Goal: Communication & Community: Share content

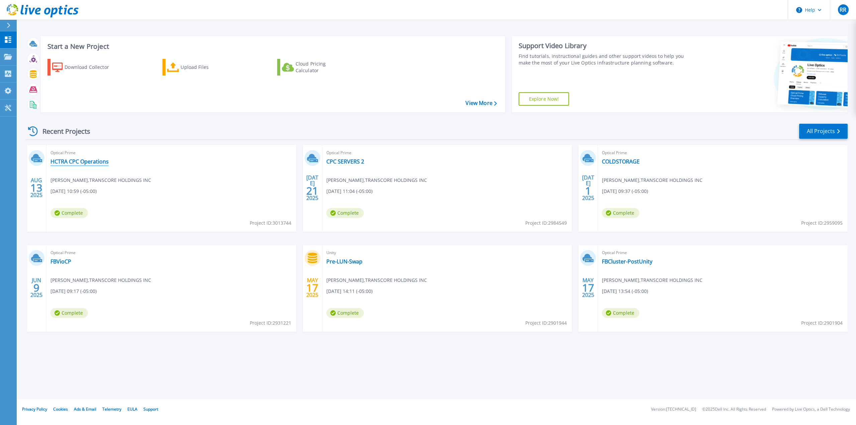
click at [80, 160] on link "HCTRA CPC Operations" at bounding box center [79, 161] width 58 height 7
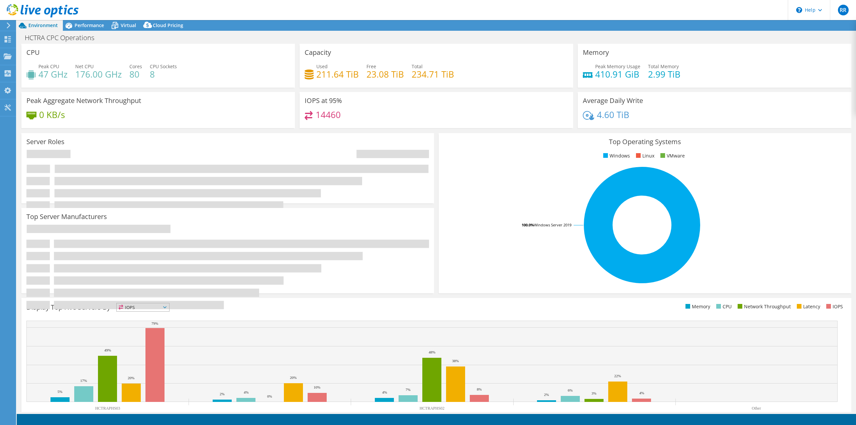
select select "USD"
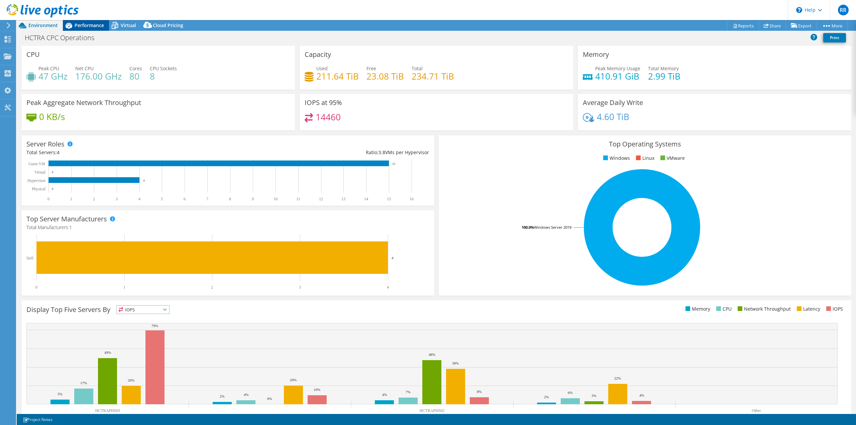
click at [83, 26] on span "Performance" at bounding box center [89, 25] width 29 height 6
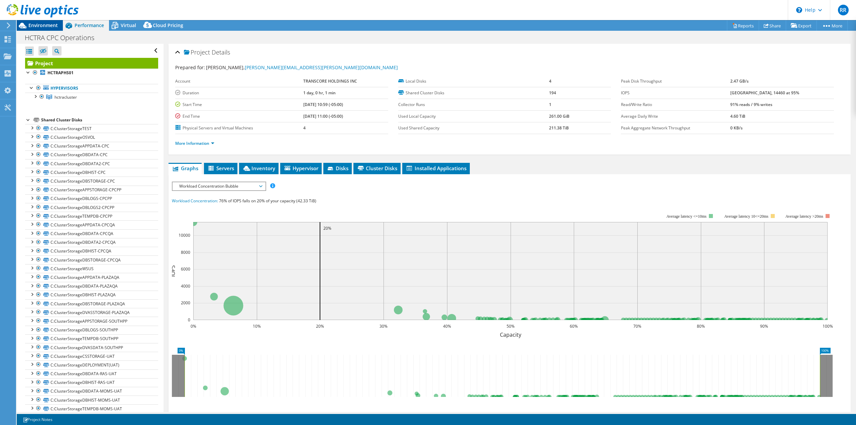
click at [36, 26] on span "Environment" at bounding box center [42, 25] width 29 height 6
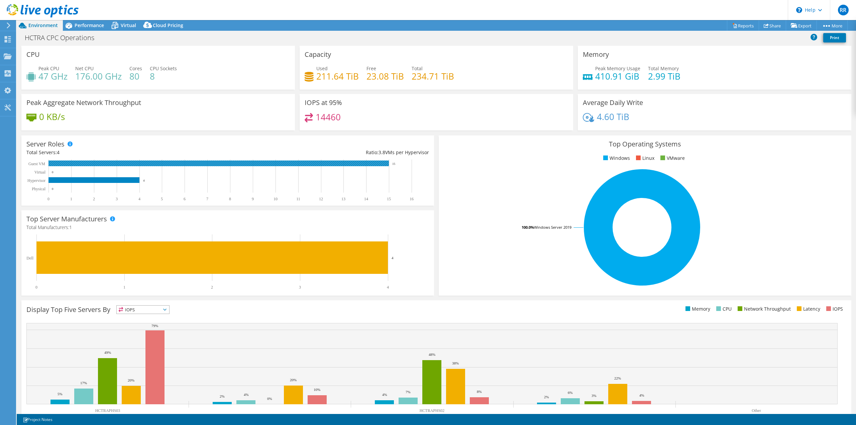
click at [178, 161] on rect at bounding box center [218, 163] width 340 height 6
click at [96, 27] on span "Performance" at bounding box center [89, 25] width 29 height 6
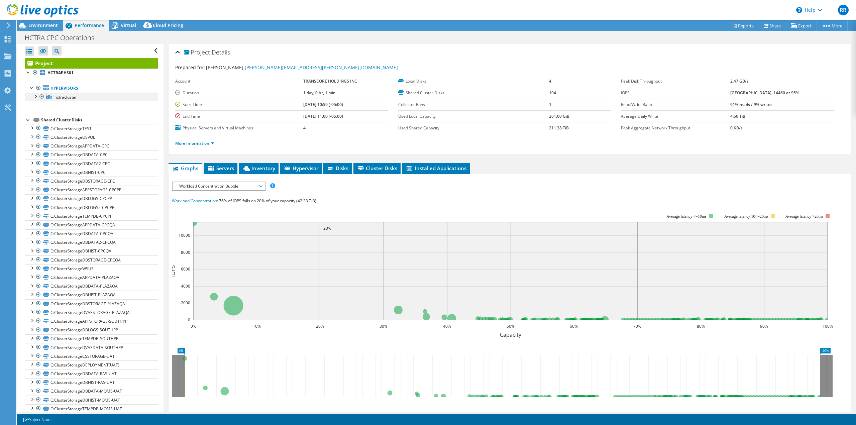
click at [37, 96] on div at bounding box center [35, 96] width 7 height 7
click at [38, 104] on div at bounding box center [38, 104] width 7 height 7
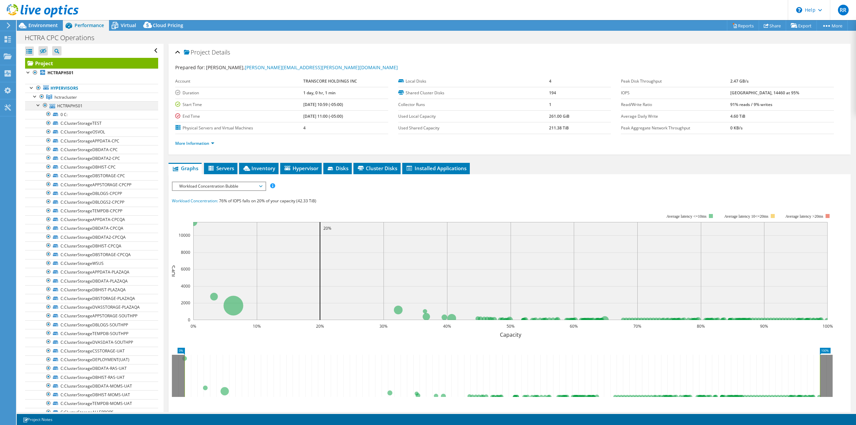
click at [38, 104] on div at bounding box center [38, 104] width 7 height 7
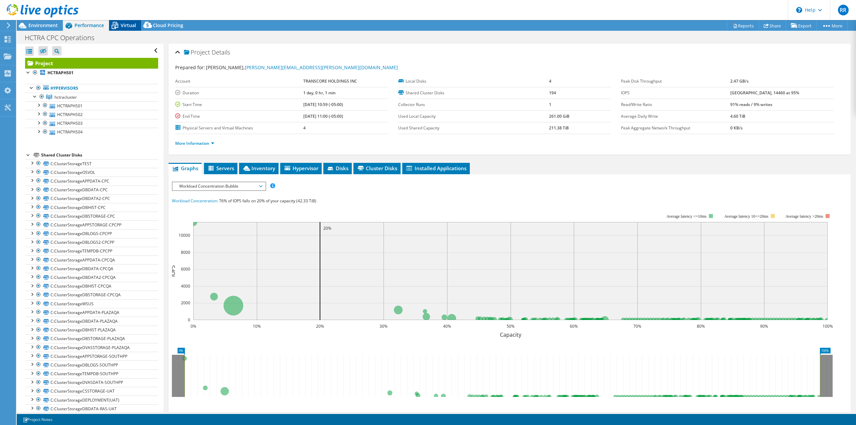
click at [128, 24] on span "Virtual" at bounding box center [128, 25] width 15 height 6
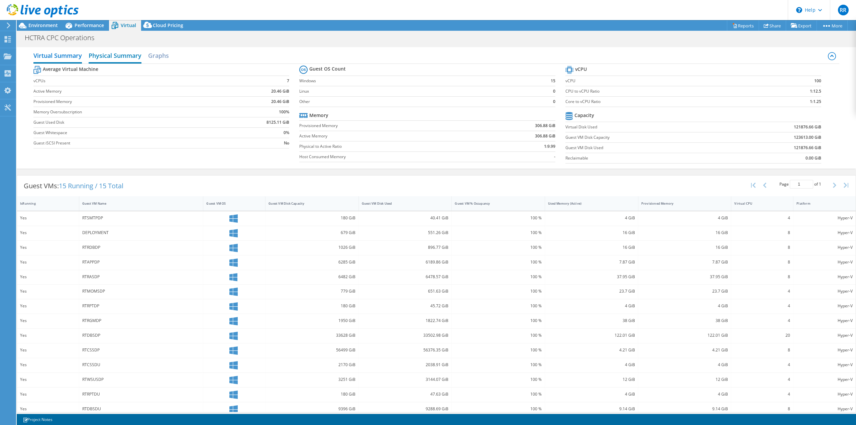
click at [118, 55] on h2 "Physical Summary" at bounding box center [115, 56] width 53 height 15
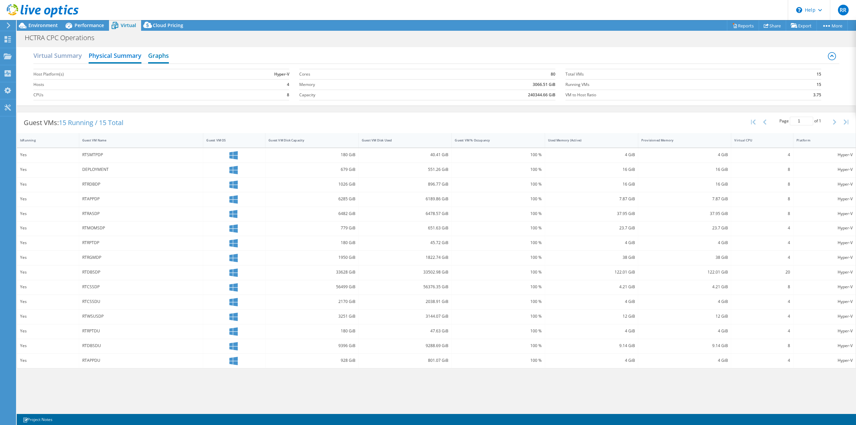
click at [159, 58] on h2 "Graphs" at bounding box center [158, 56] width 21 height 15
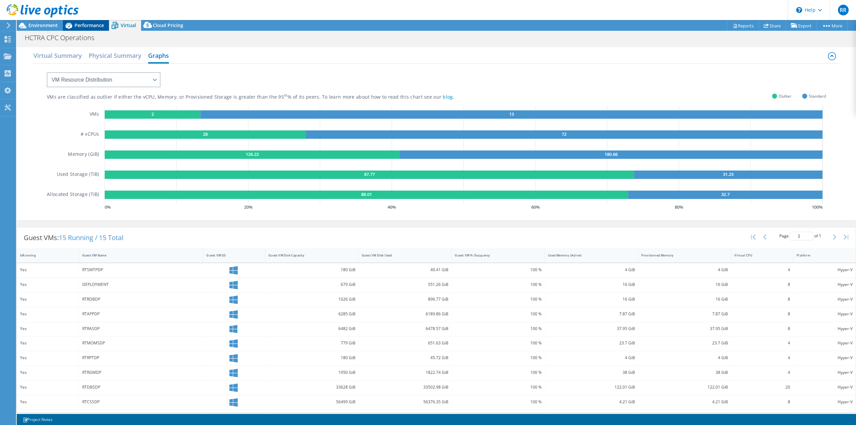
click at [84, 25] on span "Performance" at bounding box center [89, 25] width 29 height 6
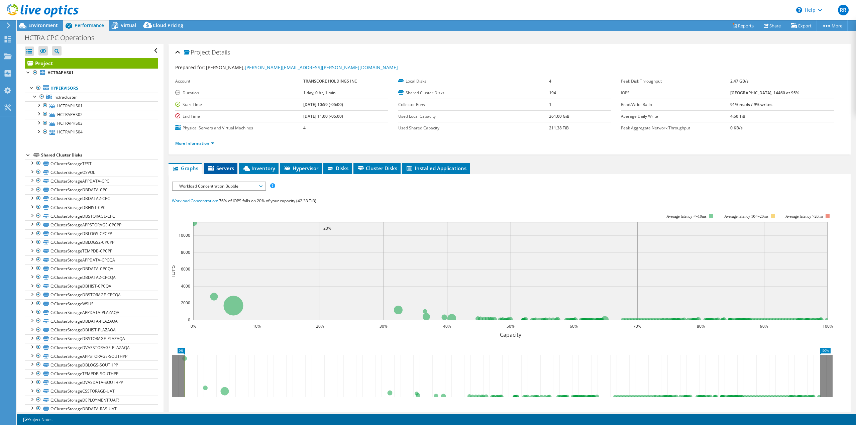
click at [221, 166] on span "Servers" at bounding box center [220, 168] width 27 height 7
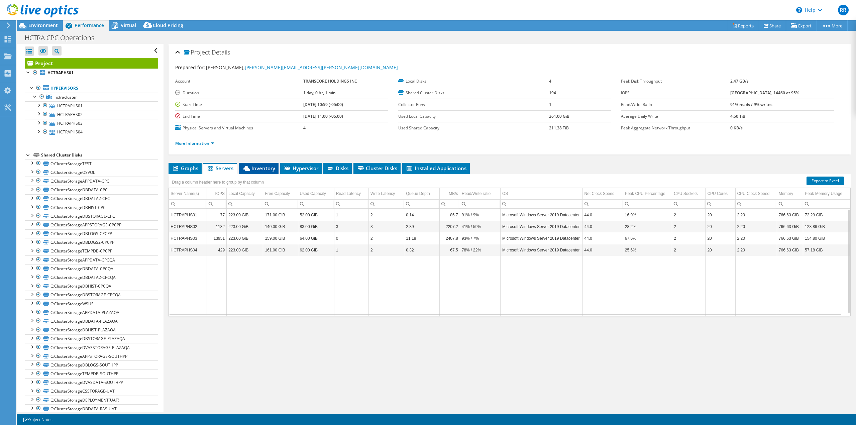
click at [258, 171] on span "Inventory" at bounding box center [258, 168] width 33 height 7
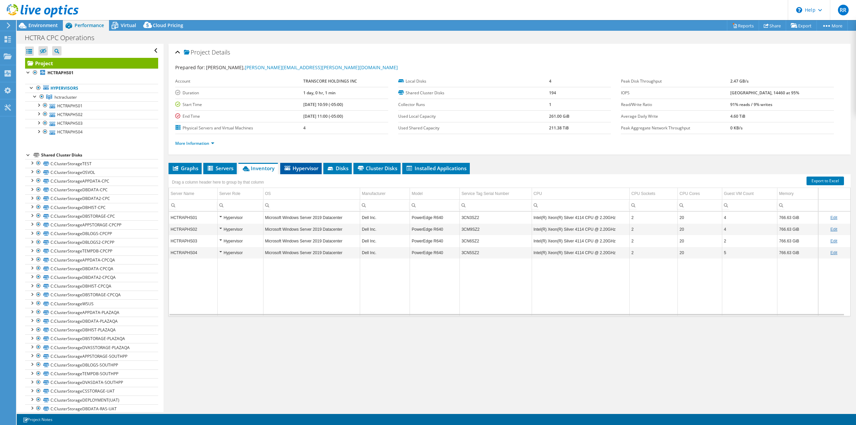
click at [302, 167] on span "Hypervisor" at bounding box center [301, 168] width 35 height 7
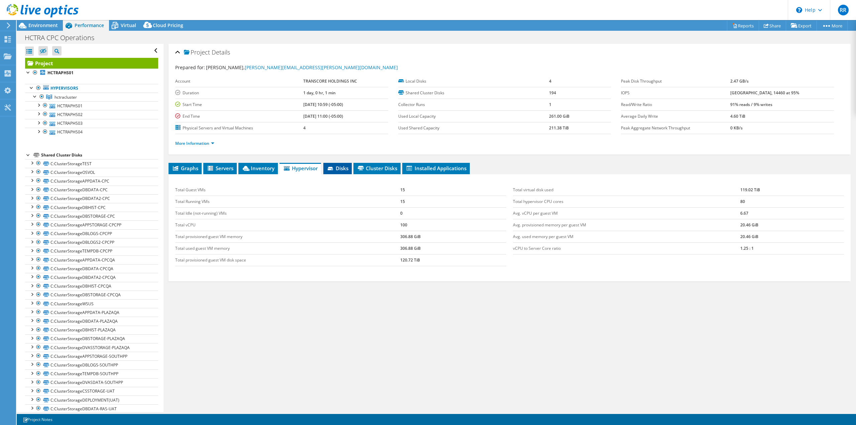
click at [345, 167] on span "Disks" at bounding box center [338, 168] width 22 height 7
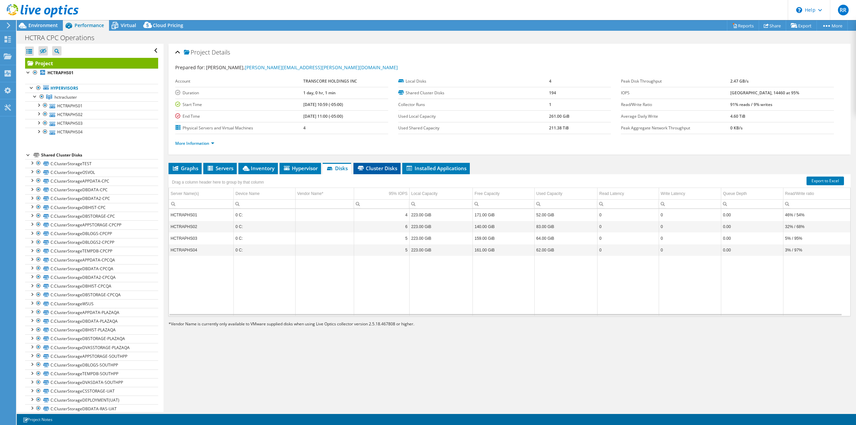
click at [374, 166] on span "Cluster Disks" at bounding box center [377, 168] width 40 height 7
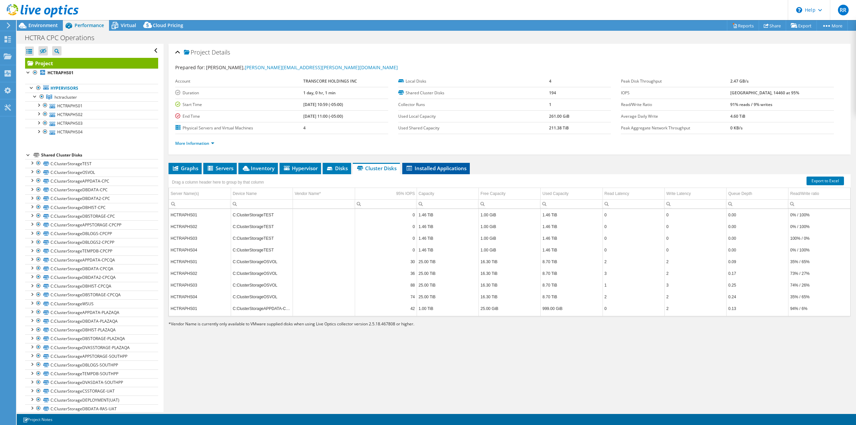
click at [422, 166] on span "Installed Applications" at bounding box center [436, 168] width 61 height 7
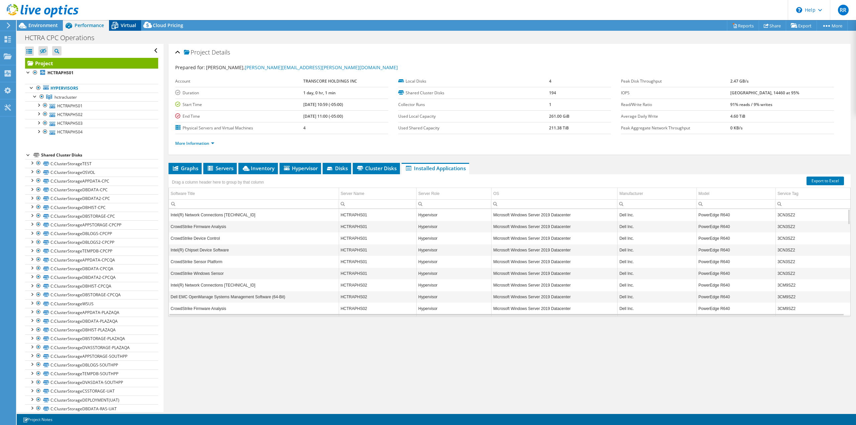
click at [119, 25] on icon at bounding box center [115, 26] width 12 height 12
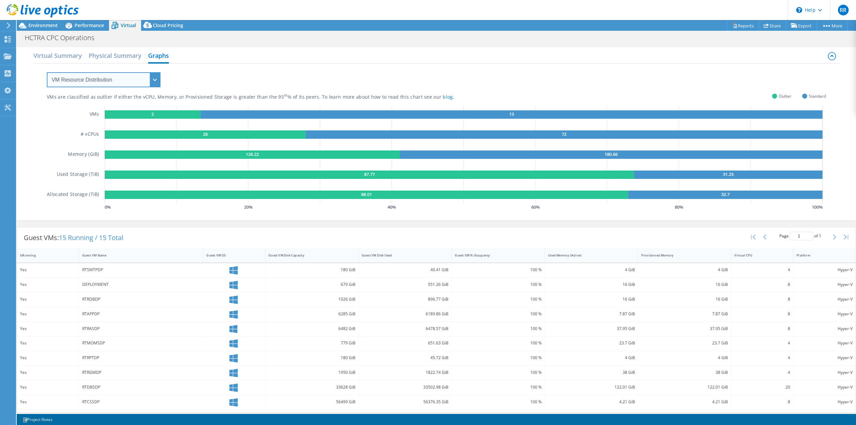
click at [150, 80] on select "VM Resource Distribution Provisioning Contrast Over Provisioning" at bounding box center [104, 79] width 114 height 15
click at [47, 72] on select "VM Resource Distribution Provisioning Contrast Over Provisioning" at bounding box center [104, 79] width 114 height 15
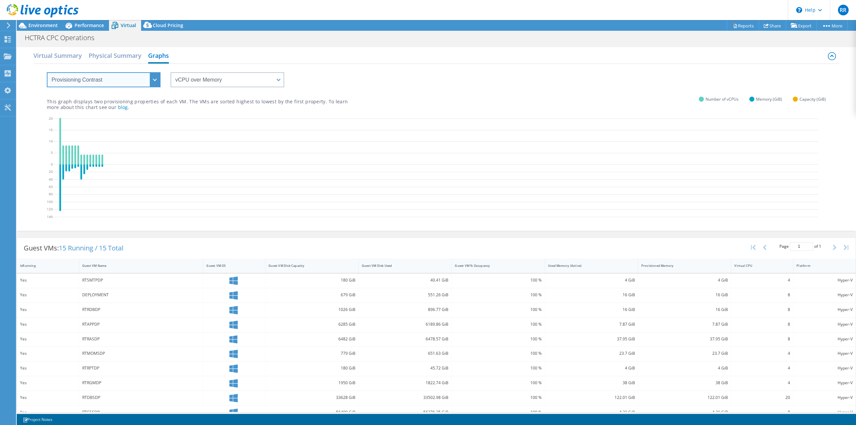
click at [159, 82] on select "VM Resource Distribution Provisioning Contrast Over Provisioning" at bounding box center [104, 79] width 114 height 15
click at [47, 72] on select "VM Resource Distribution Provisioning Contrast Over Provisioning" at bounding box center [104, 79] width 114 height 15
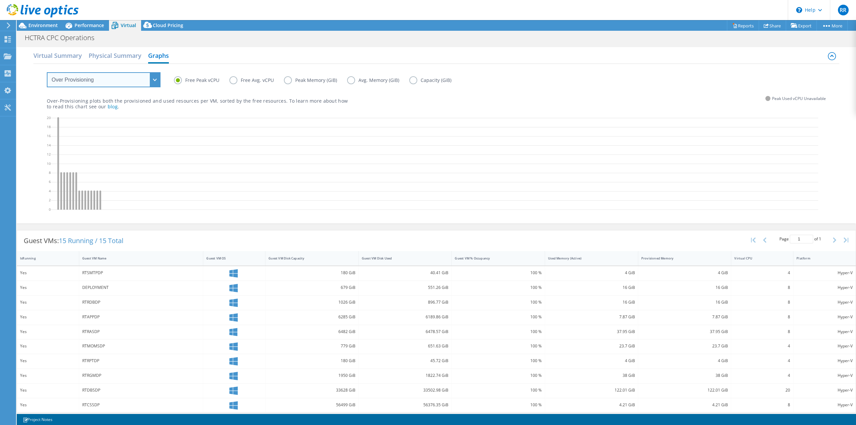
click at [158, 82] on select "VM Resource Distribution Provisioning Contrast Over Provisioning" at bounding box center [104, 79] width 114 height 15
click at [47, 72] on select "VM Resource Distribution Provisioning Contrast Over Provisioning" at bounding box center [104, 79] width 114 height 15
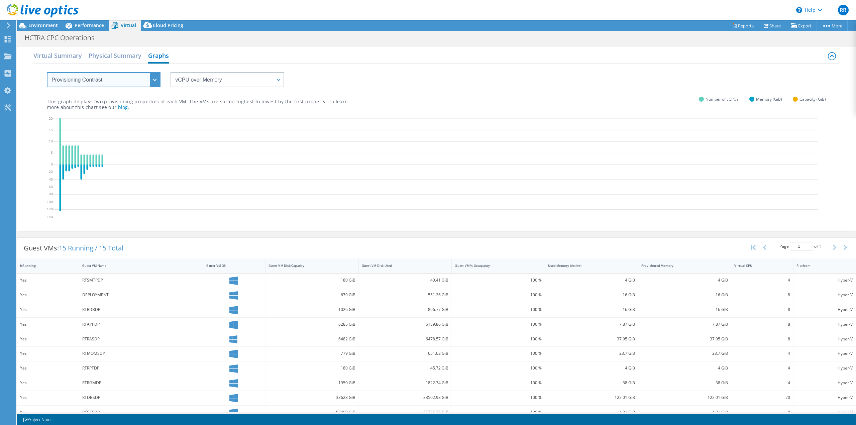
click at [156, 80] on select "VM Resource Distribution Provisioning Contrast Over Provisioning" at bounding box center [104, 79] width 114 height 15
select select "VM Resource Distribution"
click at [47, 72] on select "VM Resource Distribution Provisioning Contrast Over Provisioning" at bounding box center [104, 79] width 114 height 15
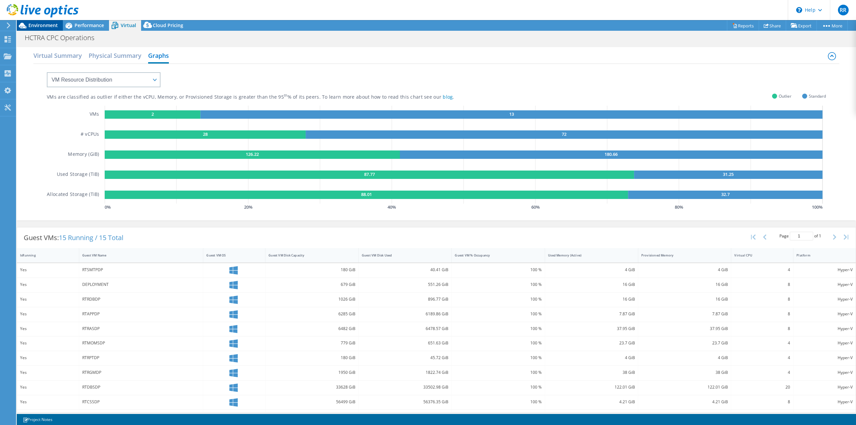
click at [48, 24] on span "Environment" at bounding box center [42, 25] width 29 height 6
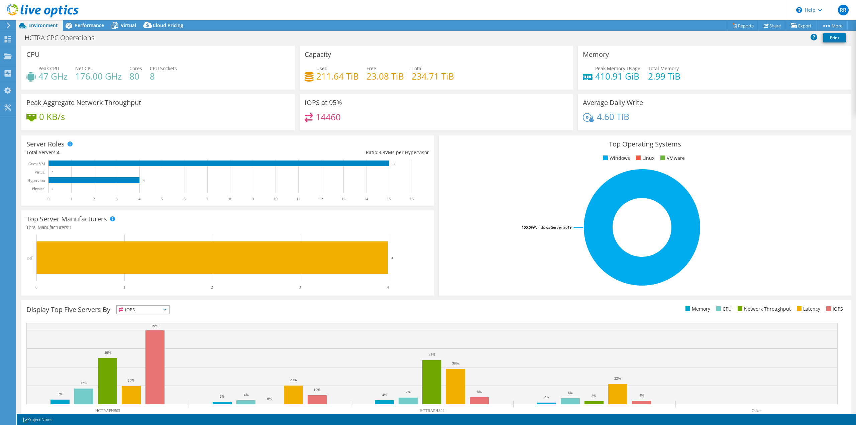
scroll to position [21, 0]
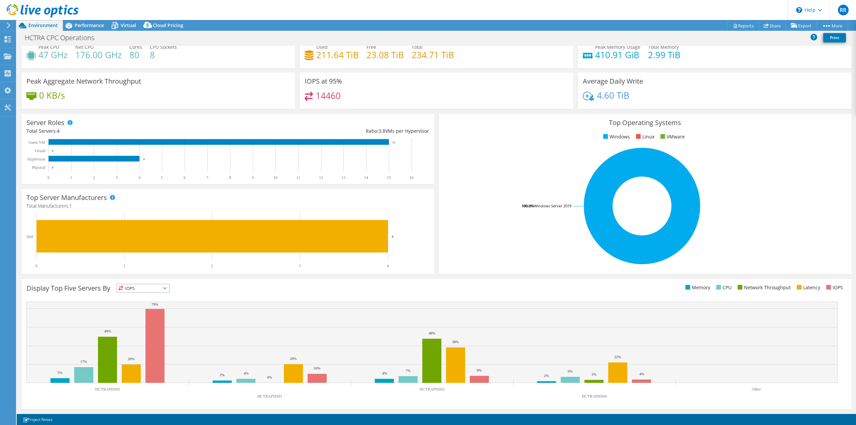
click at [166, 290] on span "IOPS" at bounding box center [143, 288] width 52 height 8
click at [148, 306] on li "Memory" at bounding box center [143, 306] width 52 height 9
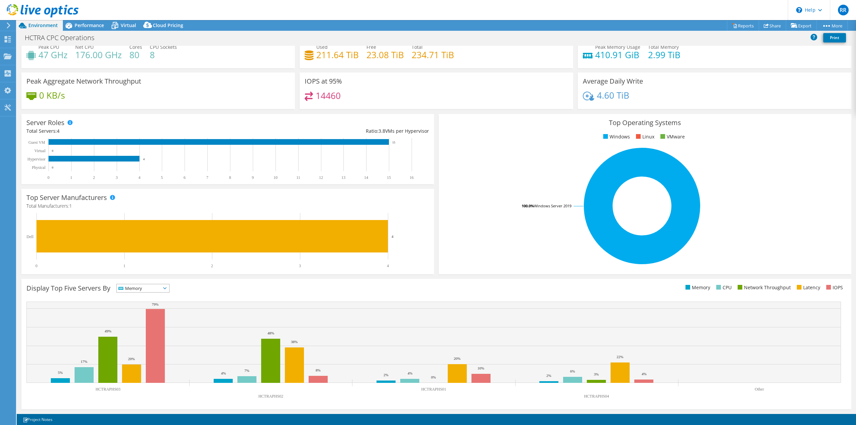
click at [169, 290] on span "Memory" at bounding box center [143, 288] width 52 height 8
click at [146, 311] on li "CPU" at bounding box center [143, 315] width 52 height 9
click at [166, 288] on icon at bounding box center [164, 288] width 3 height 2
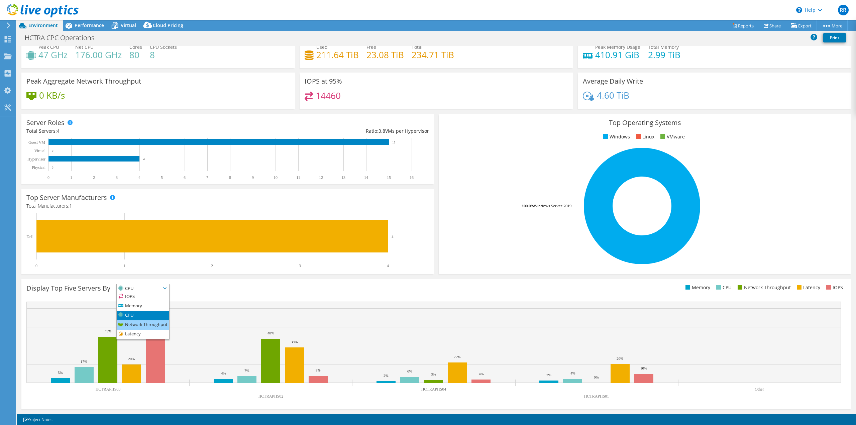
click at [147, 323] on li "Network Throughput" at bounding box center [143, 324] width 52 height 9
click at [205, 304] on rect at bounding box center [433, 342] width 814 height 81
click at [182, 288] on icon at bounding box center [179, 288] width 3 height 2
click at [139, 330] on li "Latency" at bounding box center [151, 334] width 68 height 9
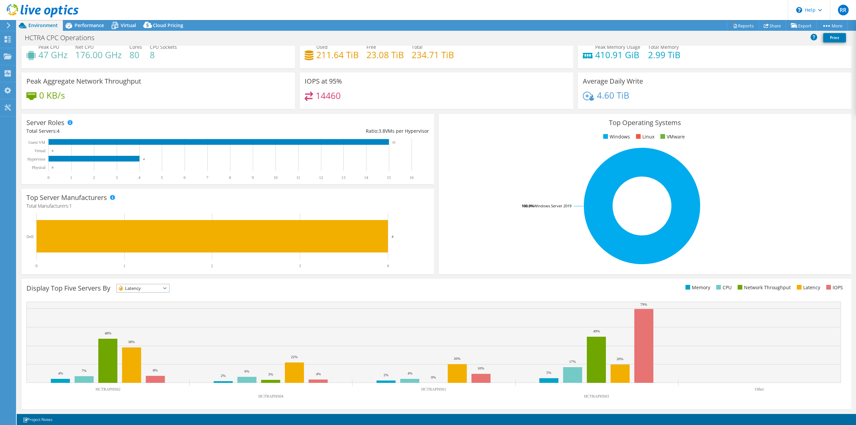
click at [169, 288] on span "Latency" at bounding box center [143, 288] width 52 height 8
click at [137, 295] on li "IOPS" at bounding box center [143, 296] width 52 height 9
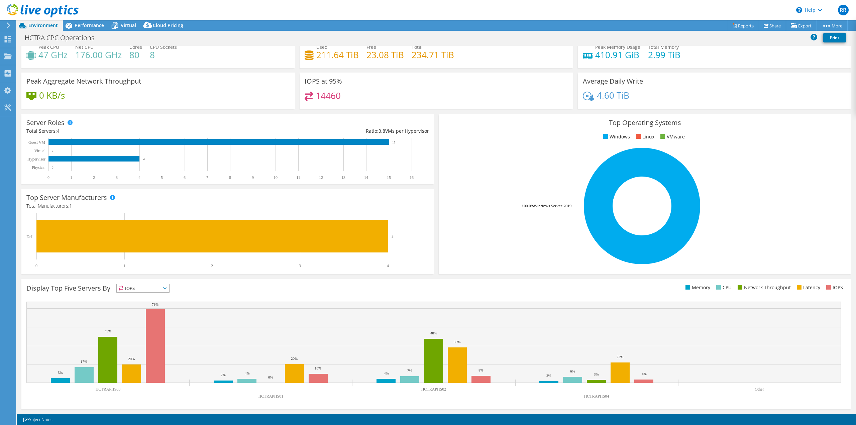
scroll to position [0, 0]
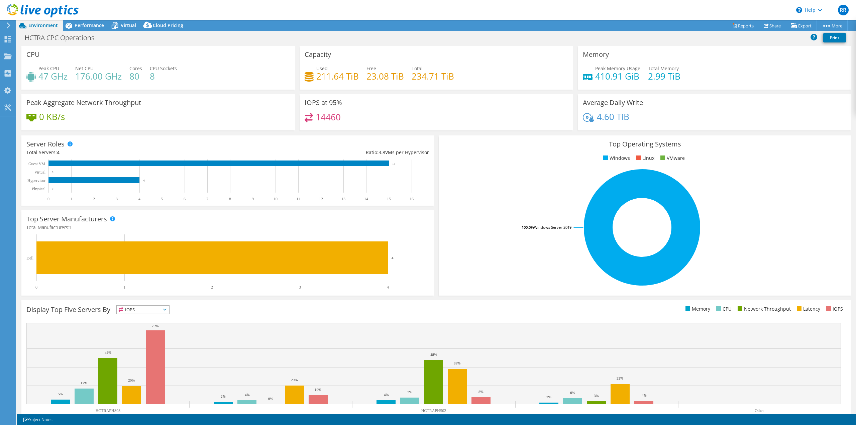
click at [166, 309] on icon at bounding box center [164, 310] width 3 height 2
click at [144, 327] on li "Memory" at bounding box center [143, 327] width 52 height 9
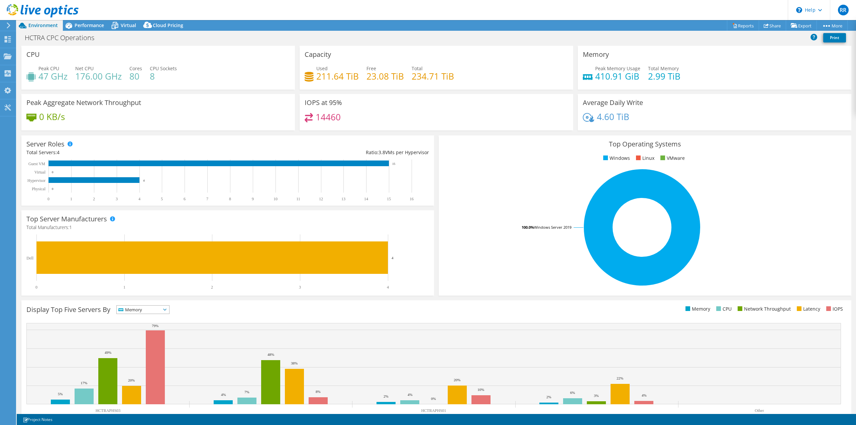
click at [166, 310] on icon at bounding box center [164, 310] width 3 height 2
click at [157, 319] on li "IOPS" at bounding box center [143, 318] width 52 height 9
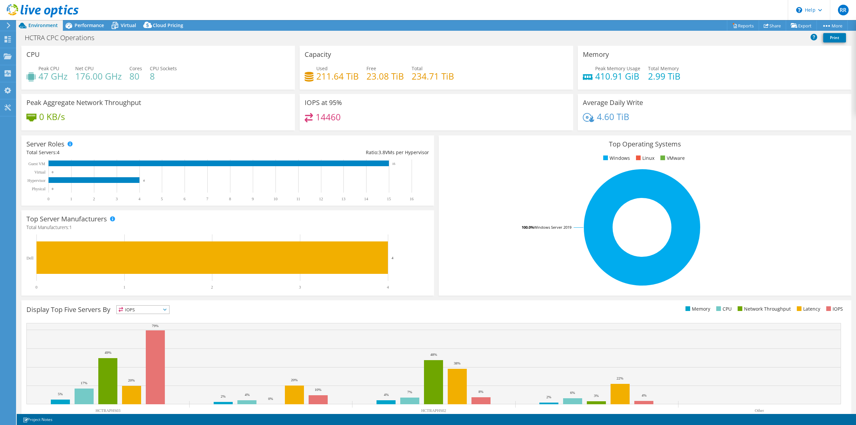
click at [206, 334] on rect at bounding box center [433, 363] width 814 height 81
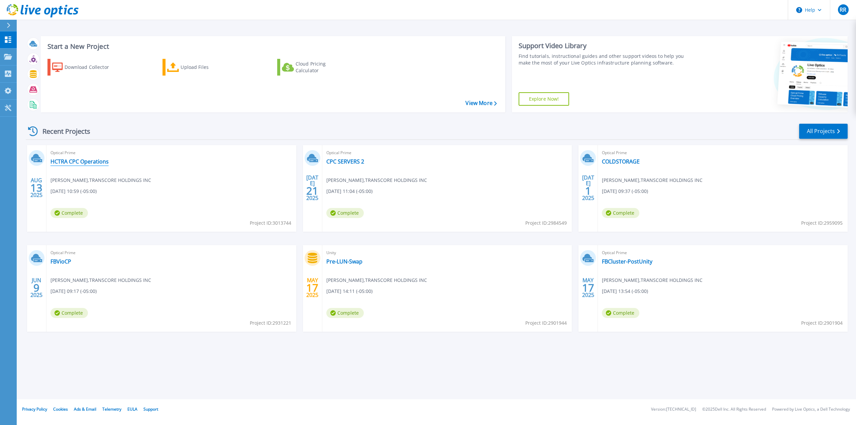
click at [98, 164] on link "HCTRA CPC Operations" at bounding box center [79, 161] width 58 height 7
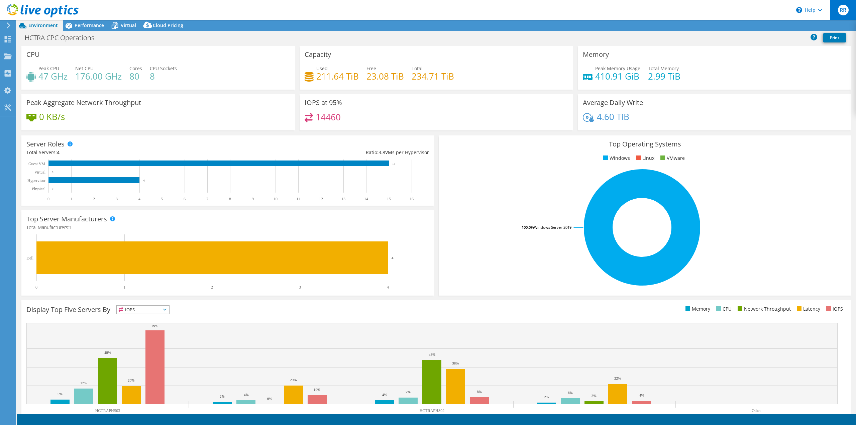
select select "USD"
click at [767, 26] on link "Share" at bounding box center [772, 25] width 27 height 10
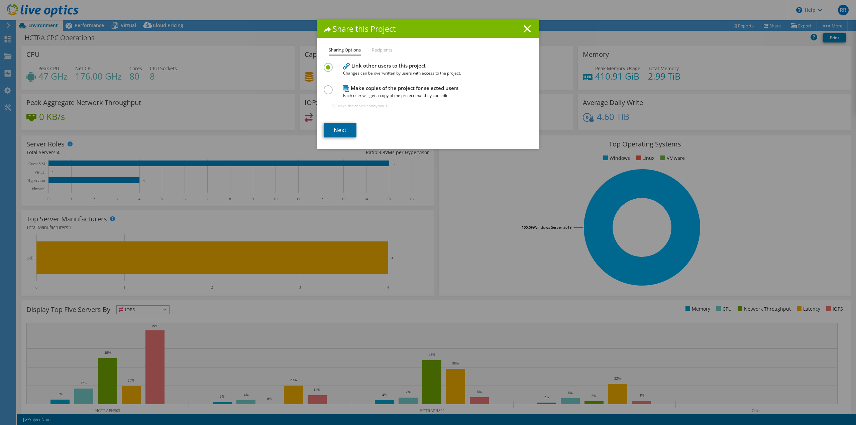
click at [346, 132] on link "Next" at bounding box center [340, 130] width 33 height 15
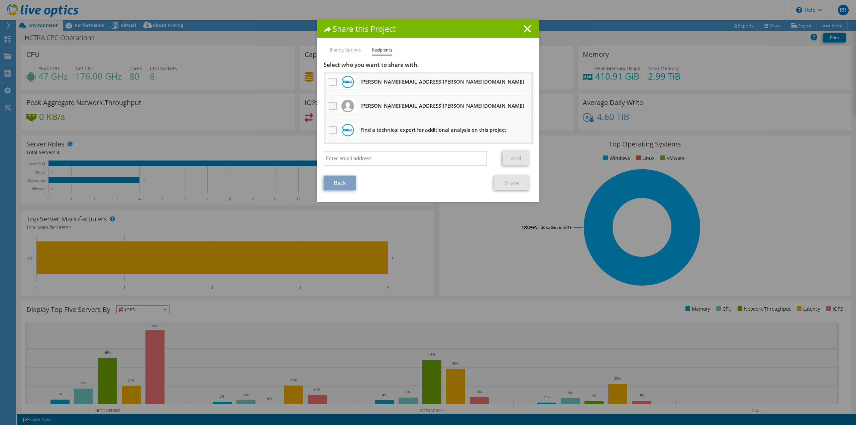
click at [331, 110] on label at bounding box center [334, 106] width 10 height 8
click at [0, 0] on input "checkbox" at bounding box center [0, 0] width 0 height 0
click at [344, 156] on input "search" at bounding box center [406, 158] width 164 height 15
type input "[PERSON_NAME][EMAIL_ADDRESS][PERSON_NAME][DOMAIN_NAME]"
click at [509, 157] on link "Add" at bounding box center [515, 158] width 26 height 15
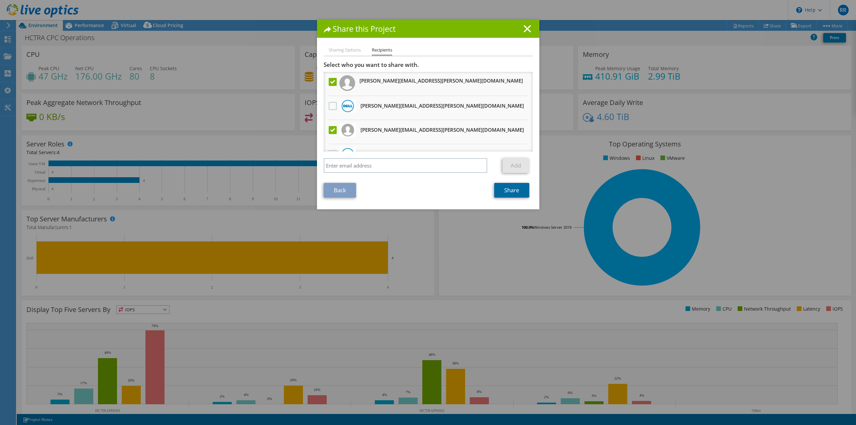
click at [515, 190] on link "Share" at bounding box center [511, 190] width 35 height 15
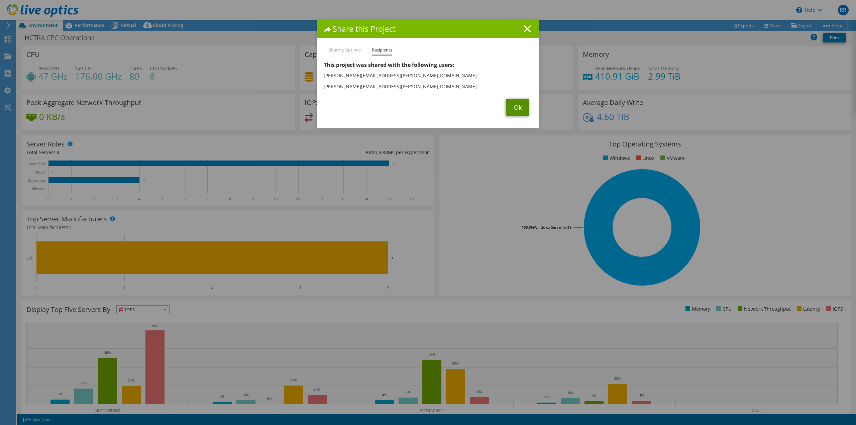
click at [515, 114] on link "Ok" at bounding box center [517, 107] width 23 height 17
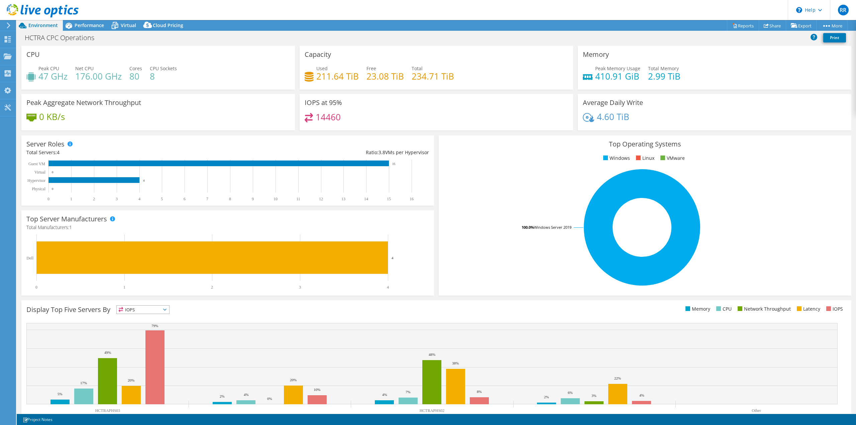
click at [496, 69] on div "Used 211.64 TiB Free 23.08 TiB Total 234.71 TiB" at bounding box center [436, 76] width 263 height 22
click at [88, 25] on span "Performance" at bounding box center [89, 25] width 29 height 6
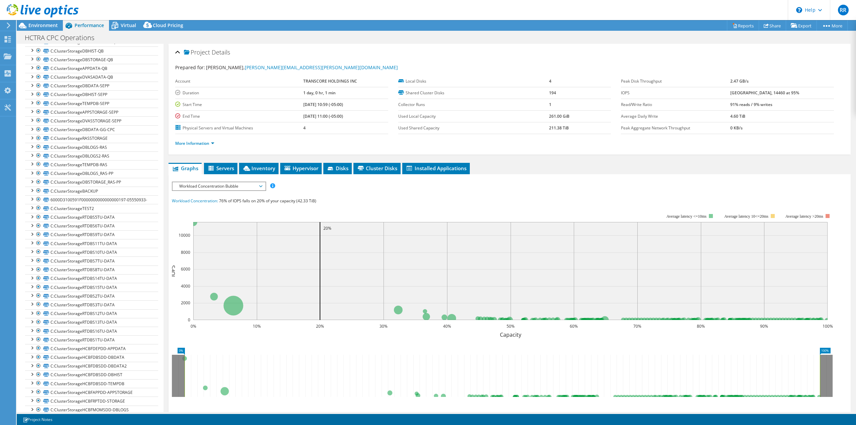
scroll to position [435, 0]
click at [31, 184] on div at bounding box center [31, 183] width 7 height 7
click at [31, 319] on div at bounding box center [31, 319] width 7 height 7
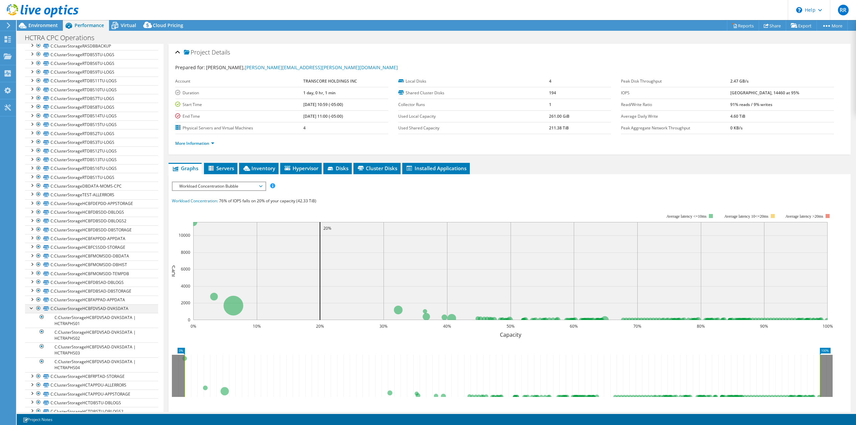
click at [32, 311] on div at bounding box center [31, 307] width 7 height 7
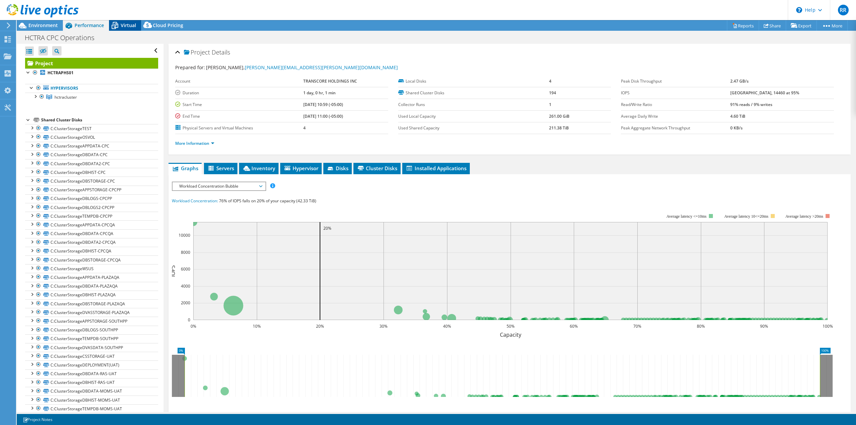
click at [123, 27] on span "Virtual" at bounding box center [128, 25] width 15 height 6
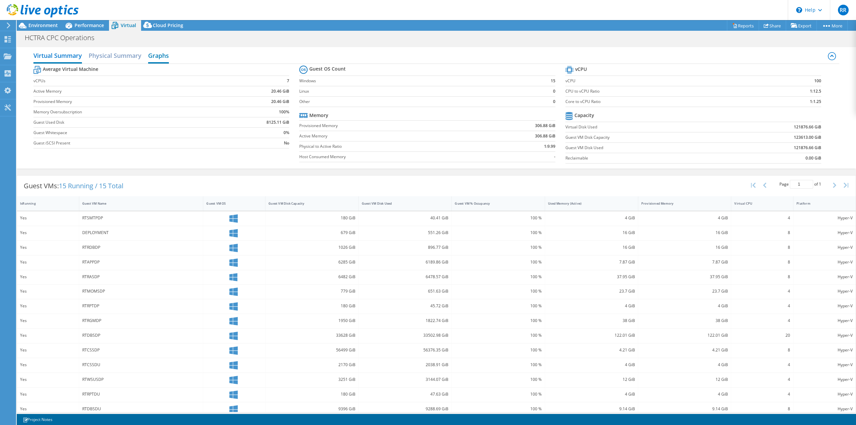
click at [160, 58] on h2 "Graphs" at bounding box center [158, 56] width 21 height 15
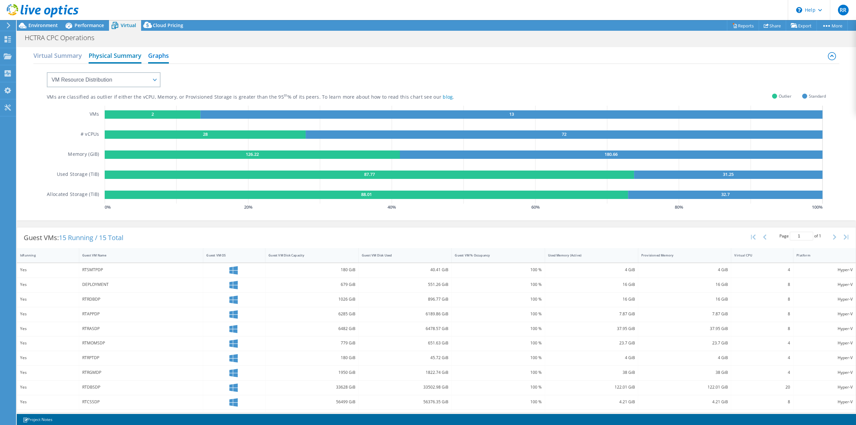
click at [135, 58] on h2 "Physical Summary" at bounding box center [115, 56] width 53 height 15
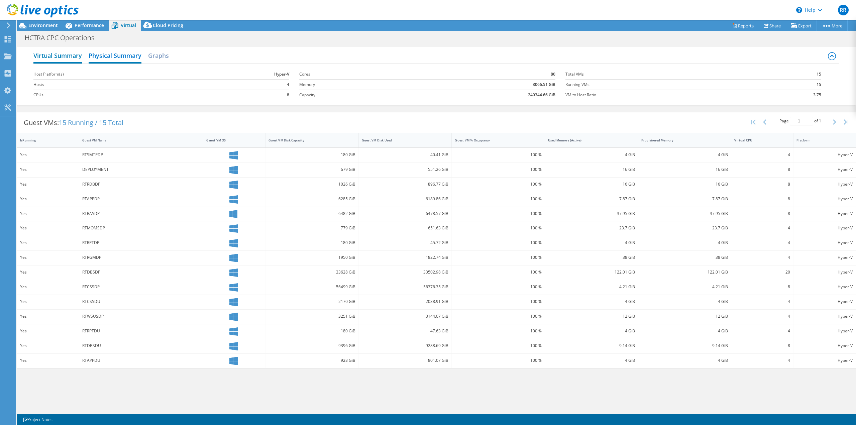
click at [77, 56] on h2 "Virtual Summary" at bounding box center [57, 56] width 48 height 15
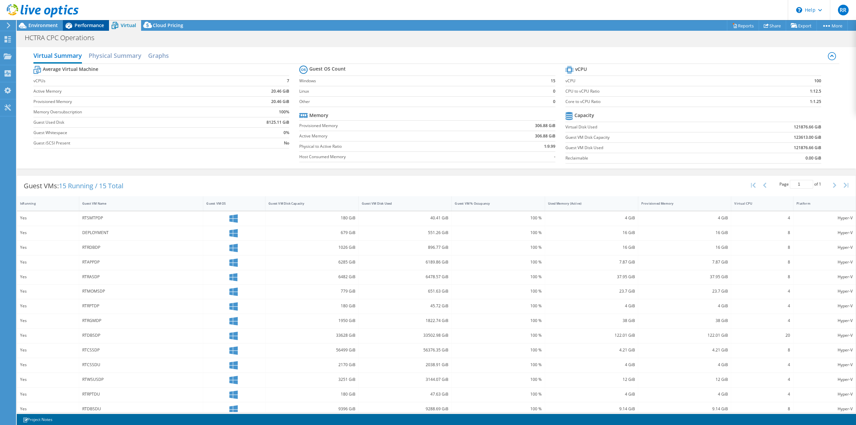
click at [85, 28] on span "Performance" at bounding box center [89, 25] width 29 height 6
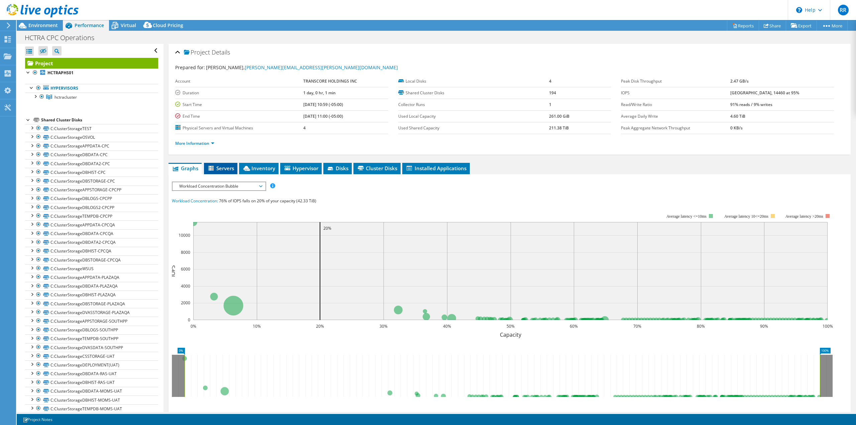
click at [219, 169] on span "Servers" at bounding box center [220, 168] width 27 height 7
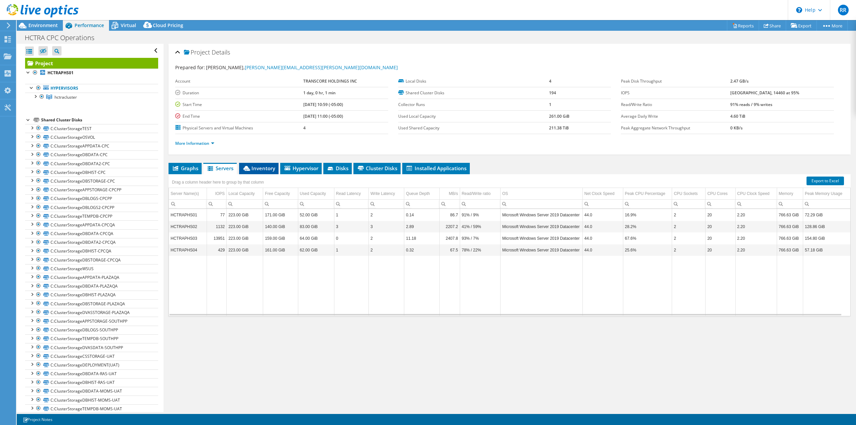
click at [261, 169] on span "Inventory" at bounding box center [258, 168] width 33 height 7
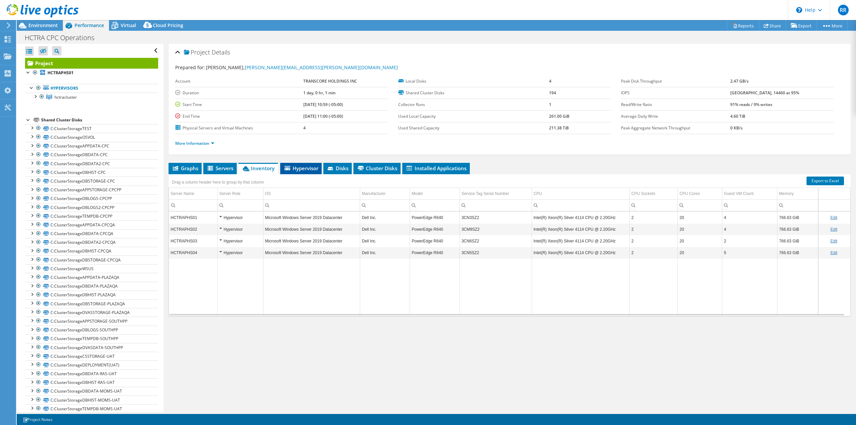
click at [304, 170] on span "Hypervisor" at bounding box center [301, 168] width 35 height 7
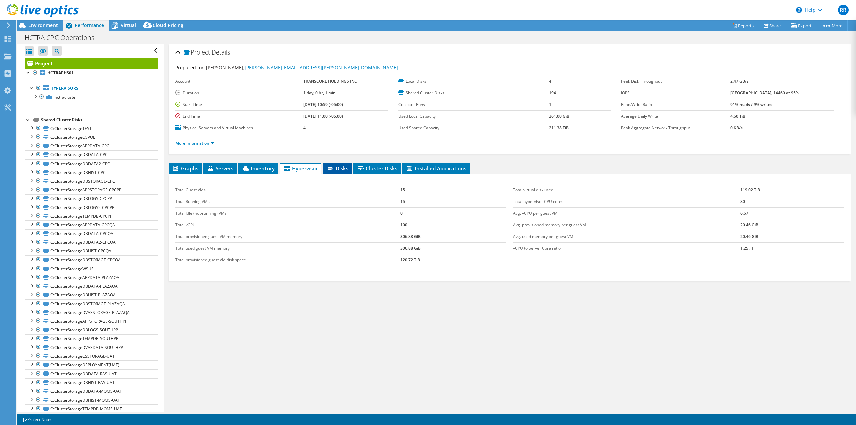
click at [348, 167] on span "Disks" at bounding box center [338, 168] width 22 height 7
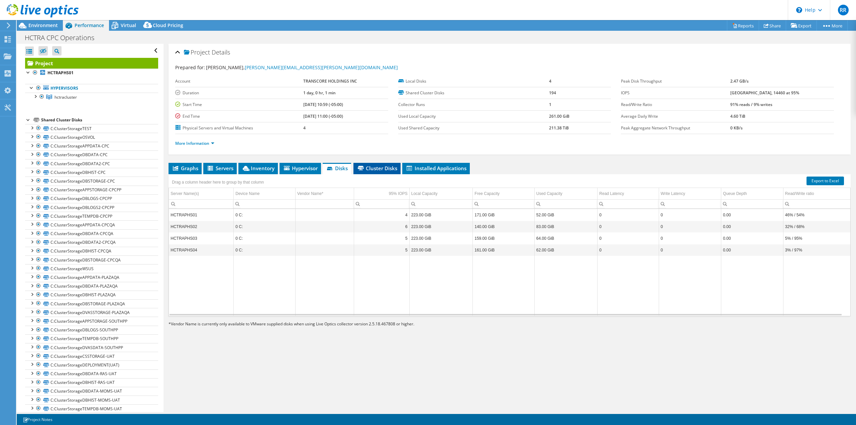
click at [375, 168] on span "Cluster Disks" at bounding box center [377, 168] width 40 height 7
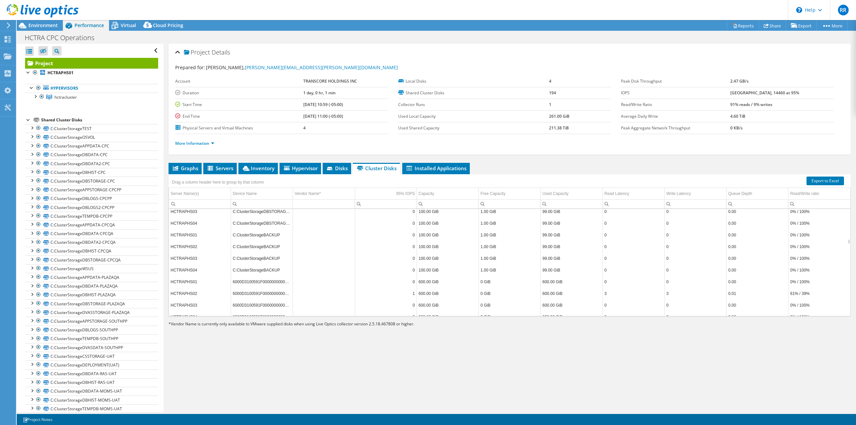
scroll to position [2969, 0]
click at [440, 171] on span "Installed Applications" at bounding box center [436, 168] width 61 height 7
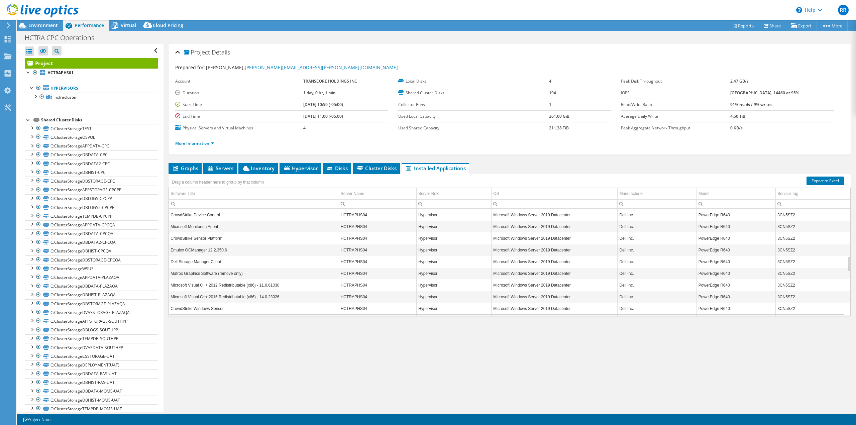
scroll to position [321, 0]
click at [183, 168] on span "Graphs" at bounding box center [185, 168] width 26 height 7
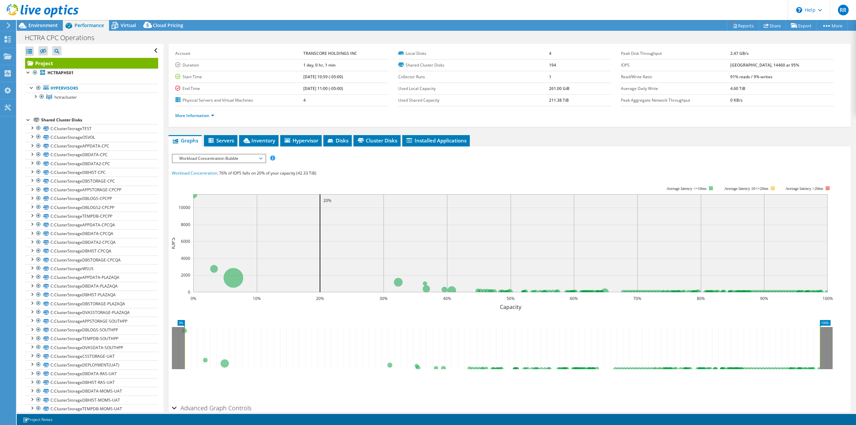
scroll to position [63, 0]
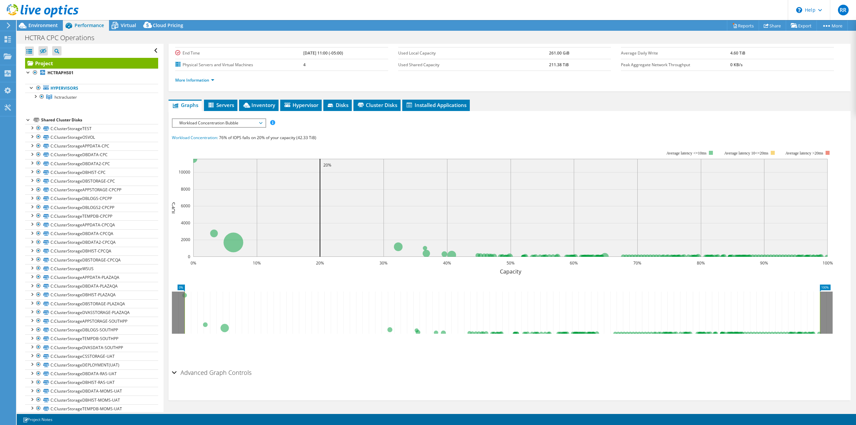
click at [204, 372] on h2 "Advanced Graph Controls" at bounding box center [212, 372] width 80 height 13
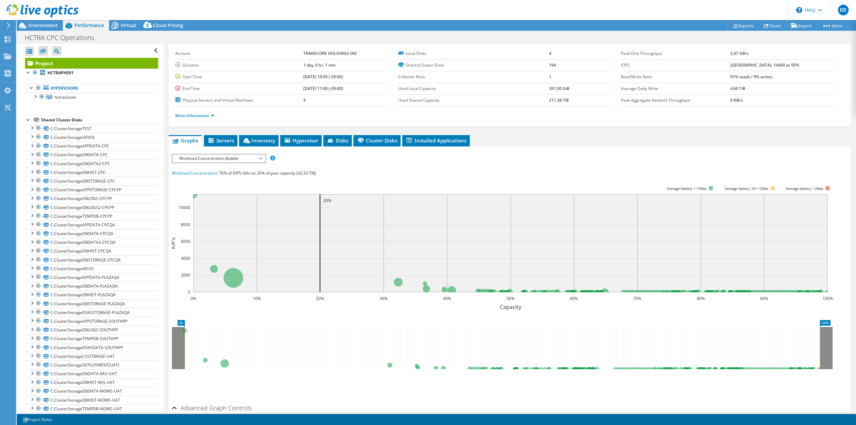
scroll to position [0, 0]
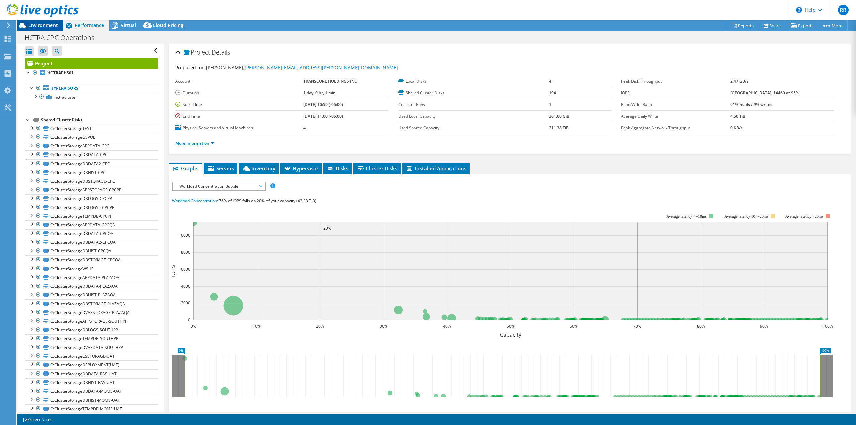
click at [40, 26] on span "Environment" at bounding box center [42, 25] width 29 height 6
